Goal: Find specific page/section: Find specific page/section

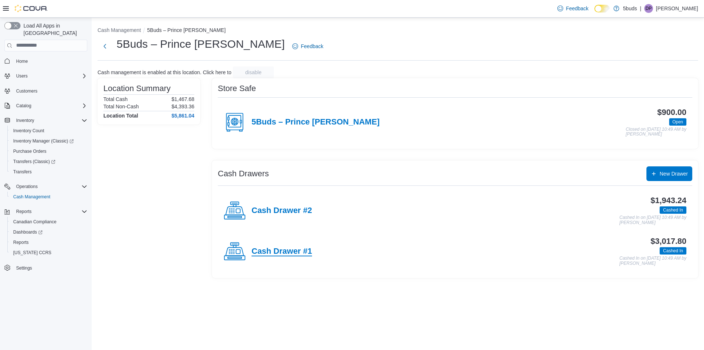
click at [301, 256] on h4 "Cash Drawer #1" at bounding box center [282, 252] width 61 height 10
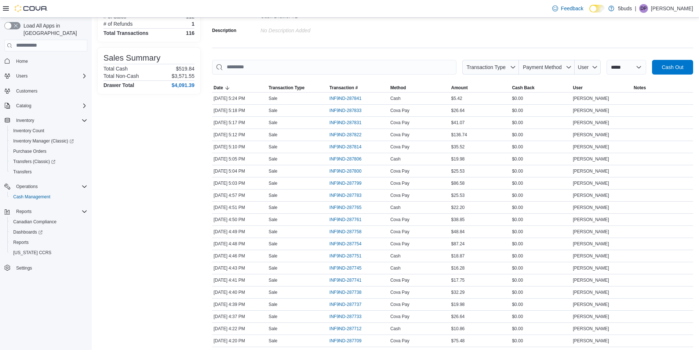
scroll to position [110, 0]
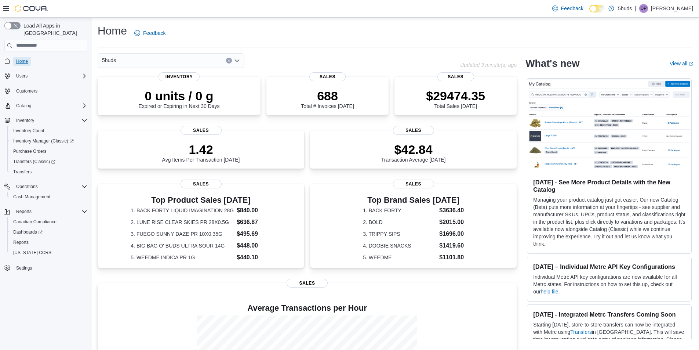
click at [24, 57] on span "Home" at bounding box center [22, 61] width 12 height 9
